Goal: Complete application form: Complete application form

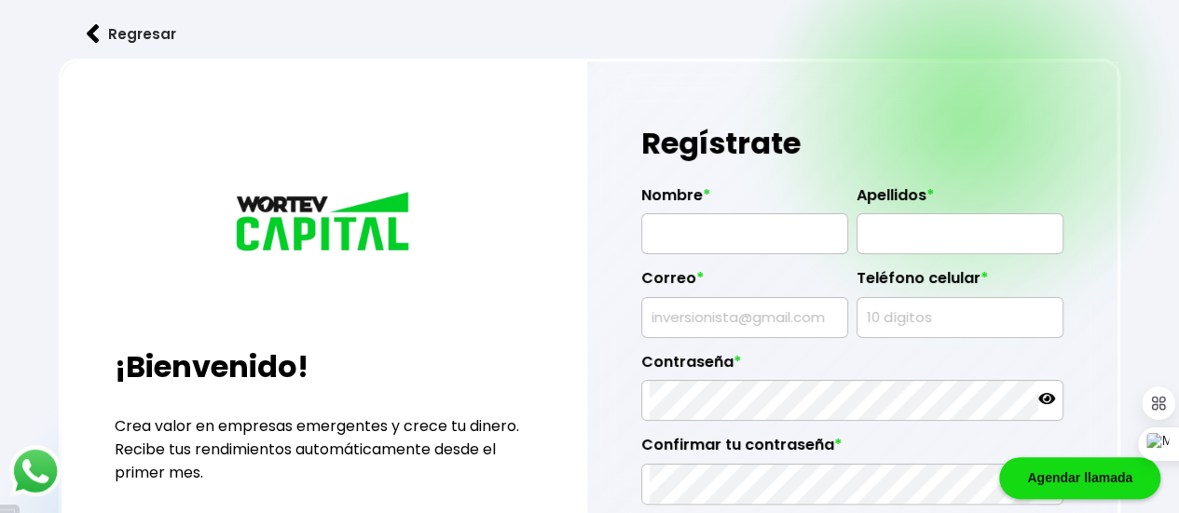
click at [103, 31] on button "Regresar" at bounding box center [131, 33] width 145 height 49
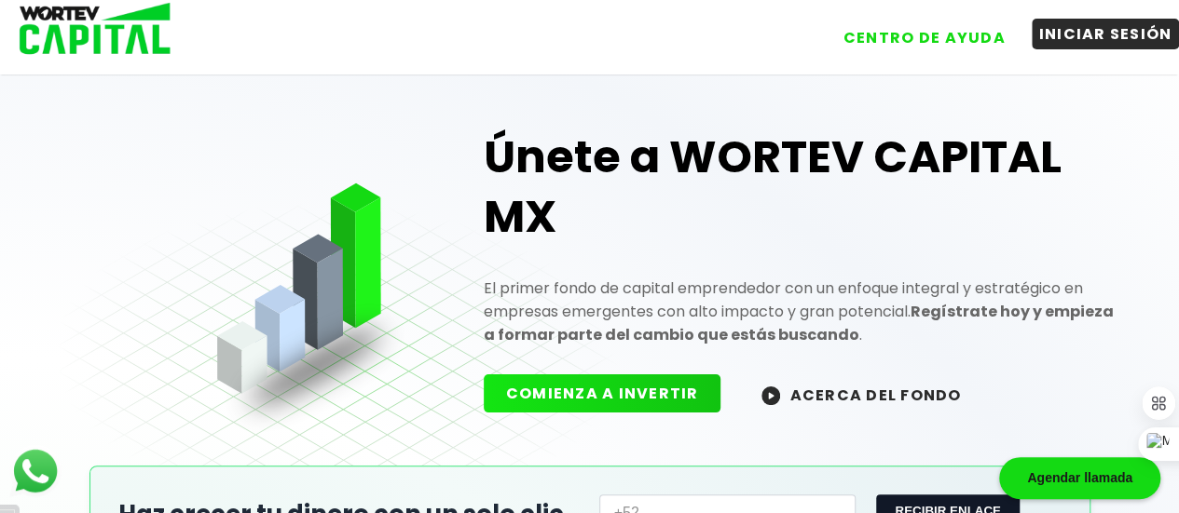
click at [1101, 39] on button "INICIAR SESIÓN" at bounding box center [1106, 34] width 148 height 31
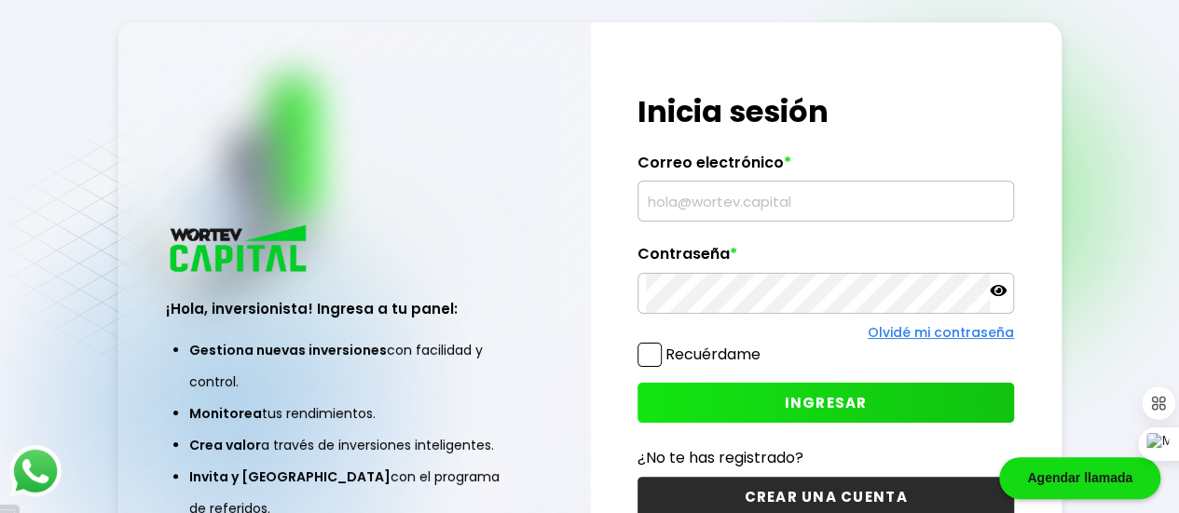
click at [783, 203] on input "text" at bounding box center [826, 201] width 360 height 39
type input "[EMAIL_ADDRESS][DOMAIN_NAME]"
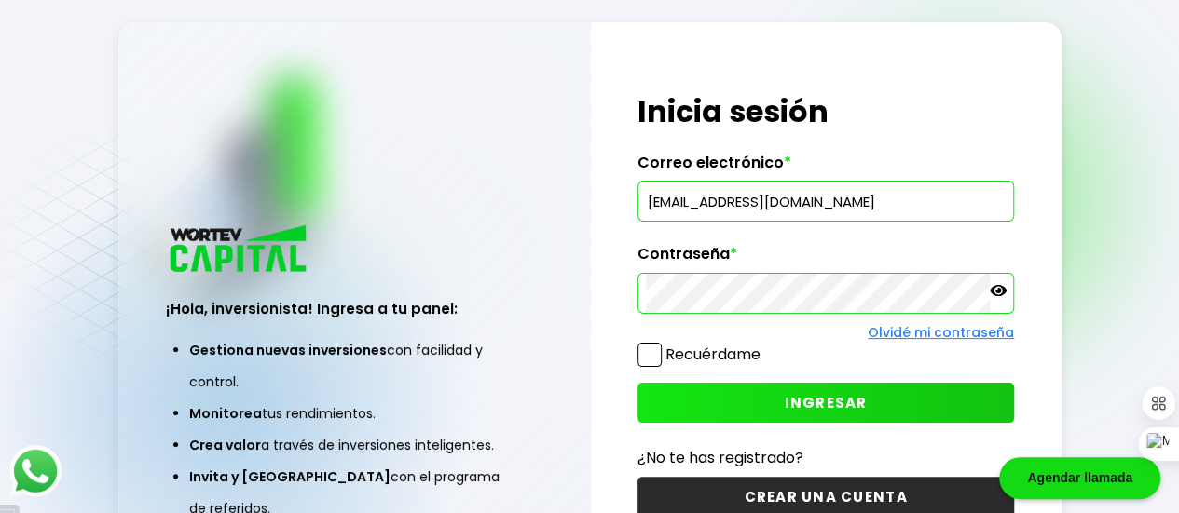
click at [1002, 292] on icon at bounding box center [998, 290] width 17 height 11
click at [647, 353] on span at bounding box center [649, 355] width 24 height 24
click at [764, 346] on input "Recuérdame" at bounding box center [764, 346] width 0 height 0
click at [846, 404] on span "INGRESAR" at bounding box center [826, 403] width 83 height 20
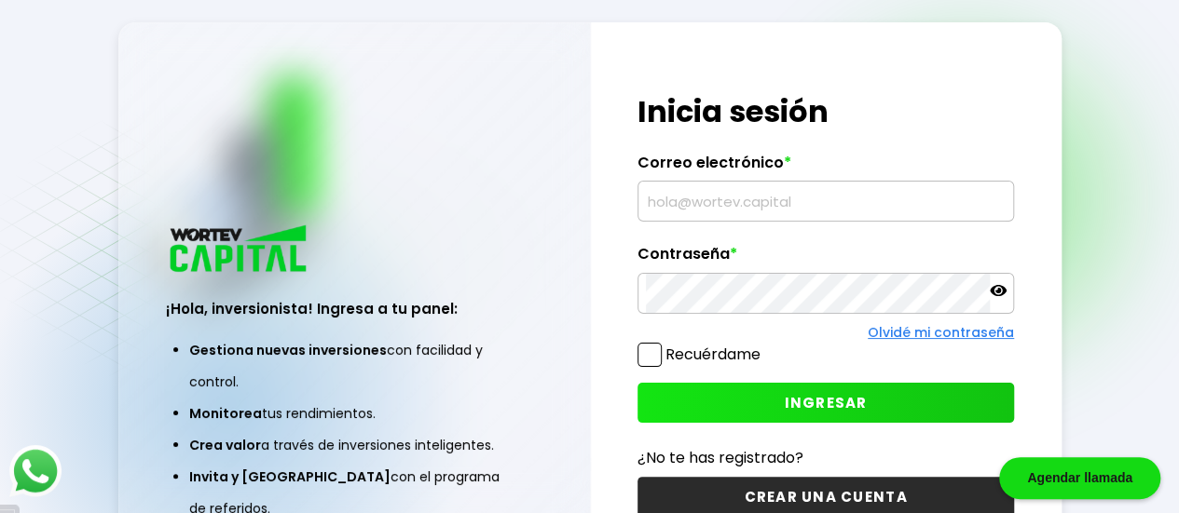
type input "clasecobach@yahoo.com.mx"
click at [654, 355] on span at bounding box center [649, 355] width 24 height 24
click at [764, 346] on input "Recuérdame" at bounding box center [764, 346] width 0 height 0
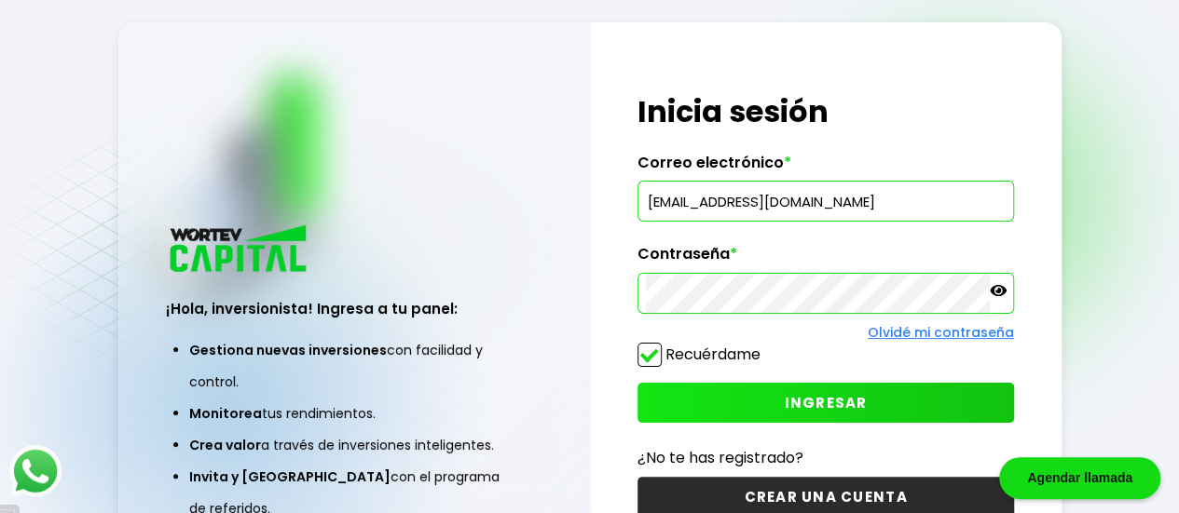
click at [844, 402] on span "INGRESAR" at bounding box center [826, 403] width 83 height 20
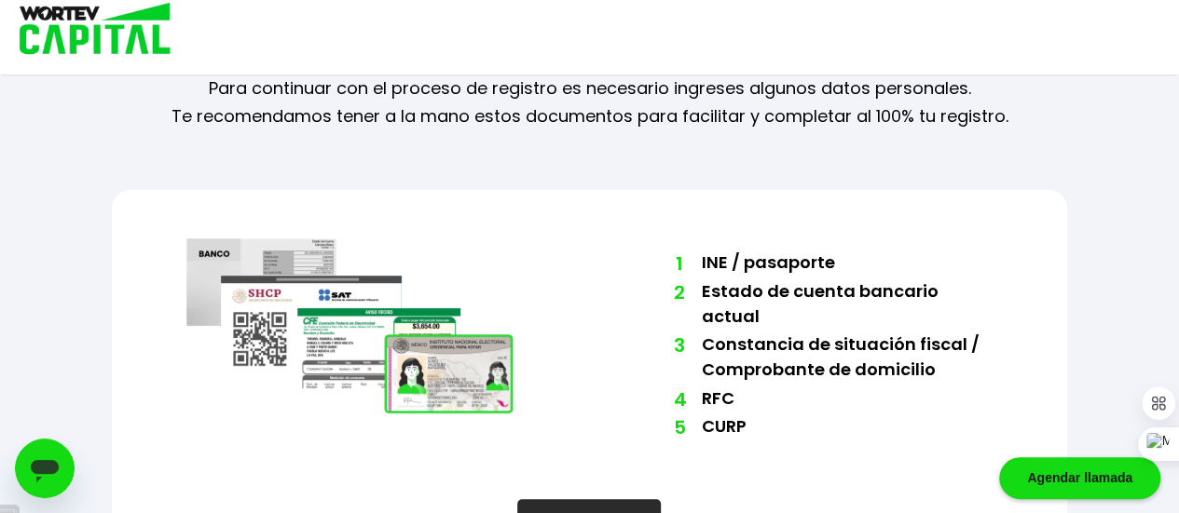
scroll to position [147, 0]
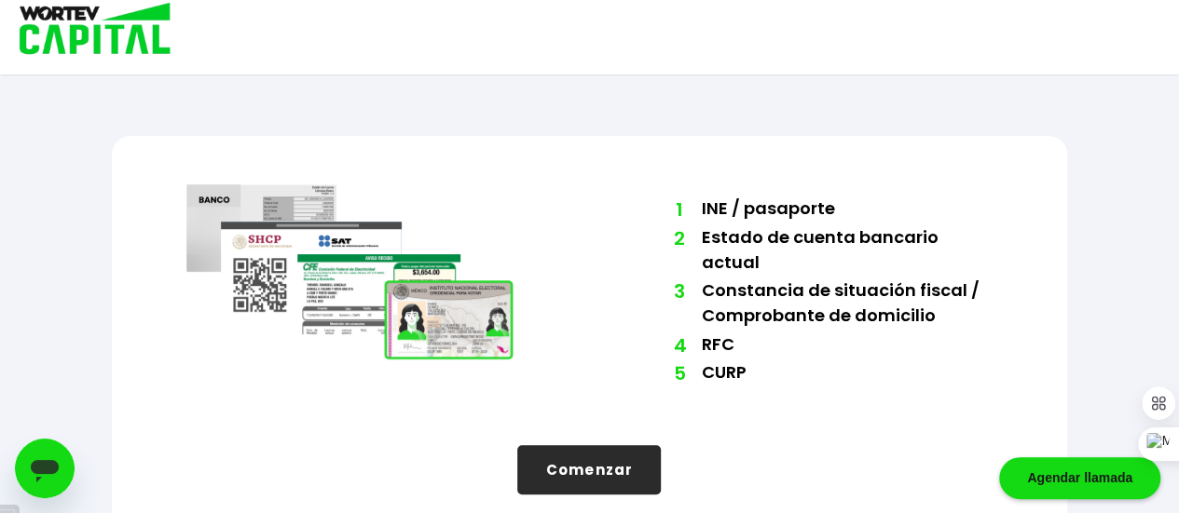
click at [598, 445] on button "Comenzar" at bounding box center [589, 469] width 144 height 49
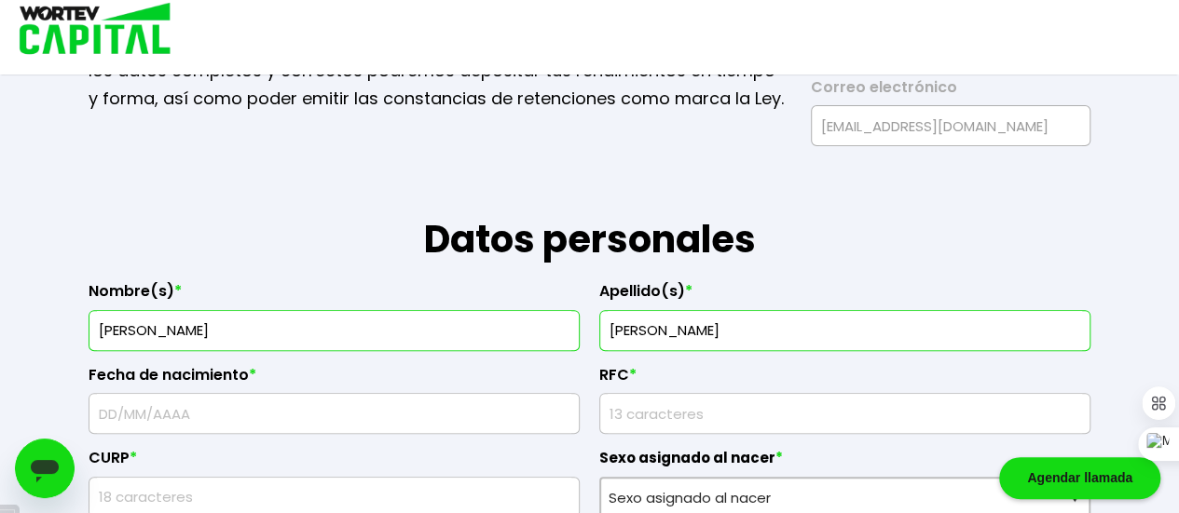
click at [680, 329] on input "ALVAREZ SITO" at bounding box center [845, 330] width 474 height 39
type input "ALVAREZ SOTO"
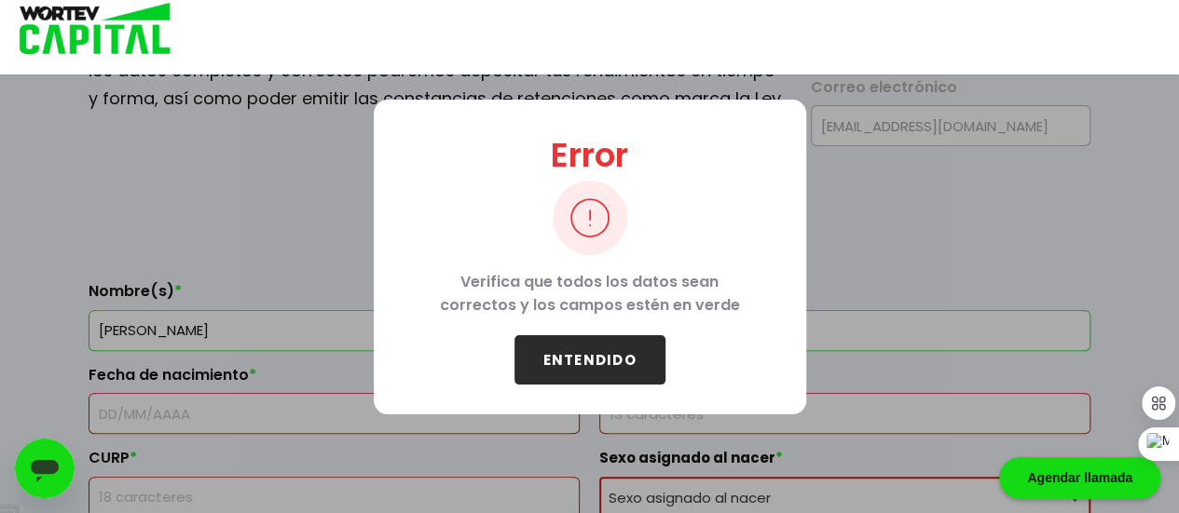
click at [570, 347] on button "ENTENDIDO" at bounding box center [589, 359] width 151 height 49
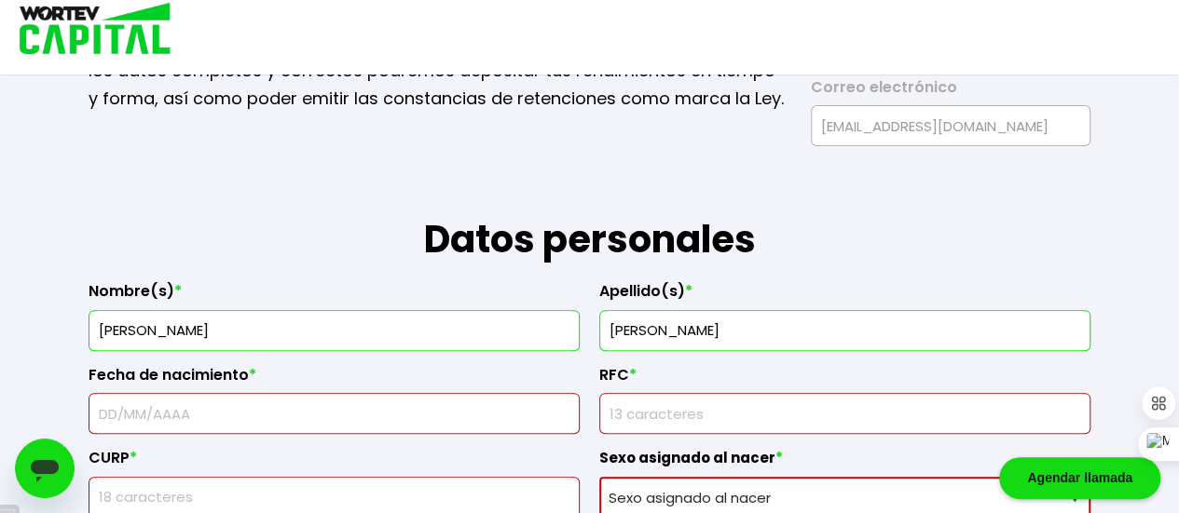
click at [272, 416] on input "text" at bounding box center [334, 413] width 474 height 39
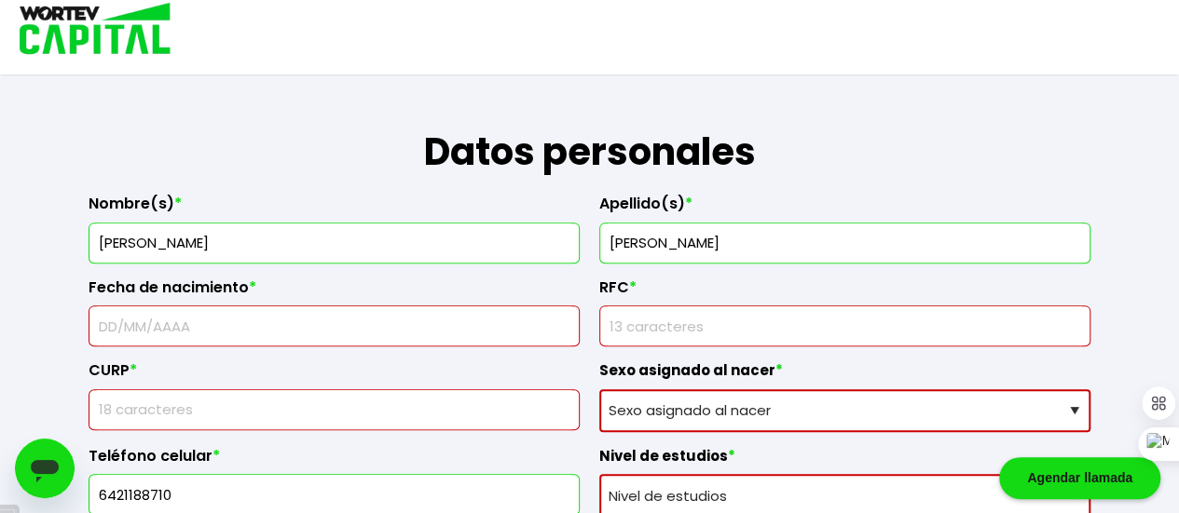
scroll to position [0, 0]
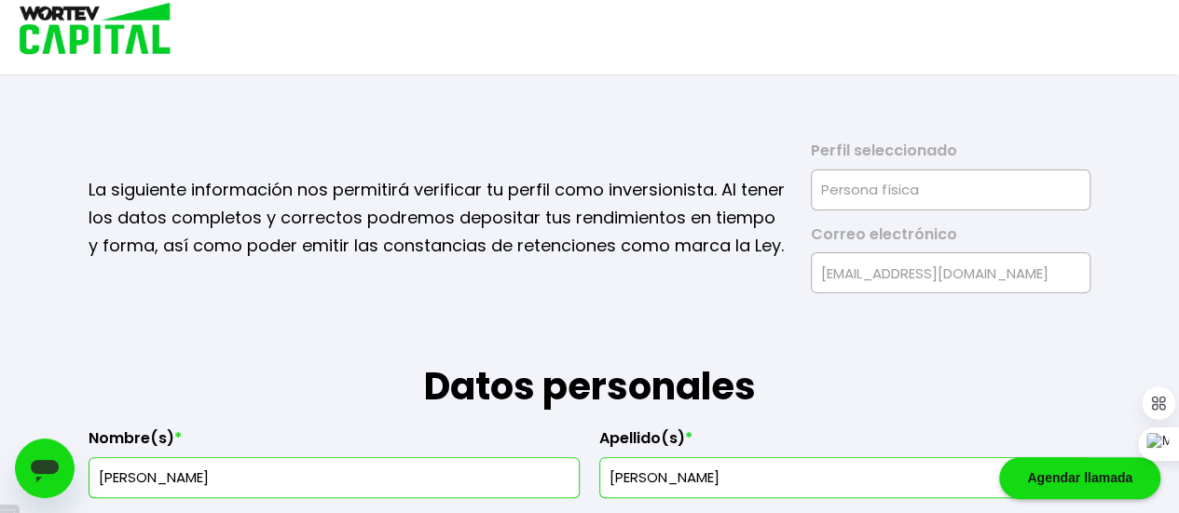
click at [109, 38] on img at bounding box center [89, 30] width 178 height 61
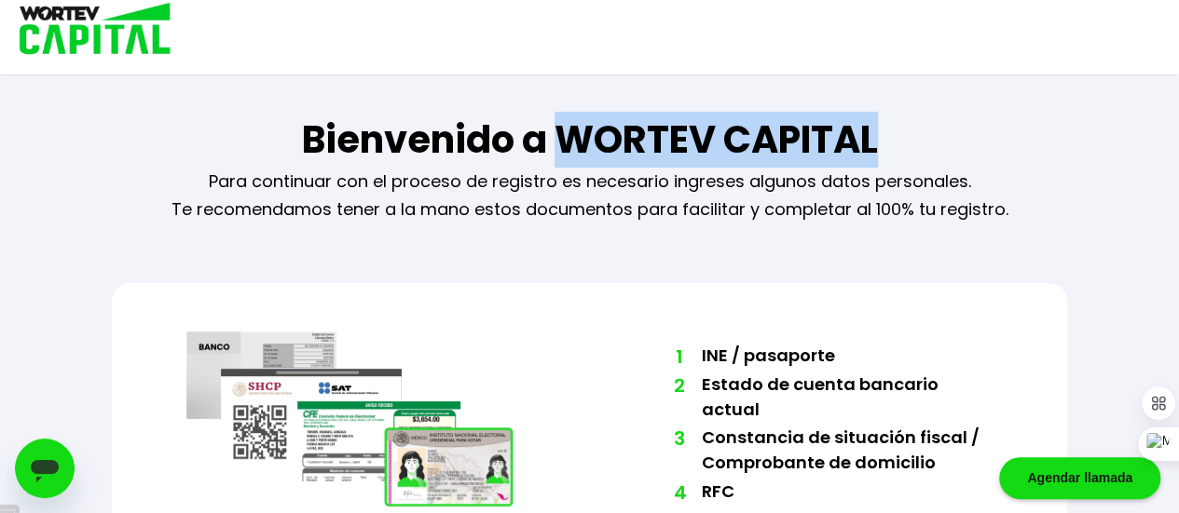
drag, startPoint x: 553, startPoint y: 139, endPoint x: 876, endPoint y: 134, distance: 323.4
click at [876, 134] on h1 "Bienvenido a WORTEV CAPITAL" at bounding box center [590, 140] width 576 height 56
copy h1 "WORTEV CAPITAL"
